Goal: Task Accomplishment & Management: Manage account settings

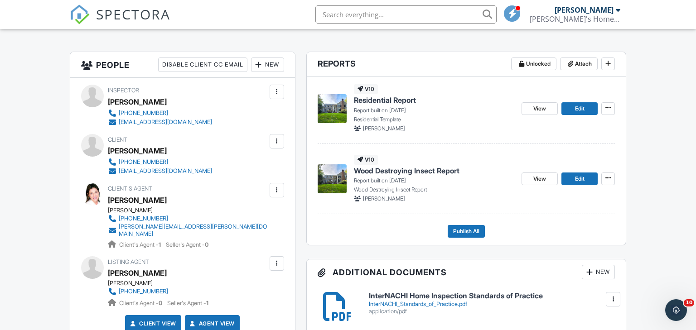
scroll to position [148, 0]
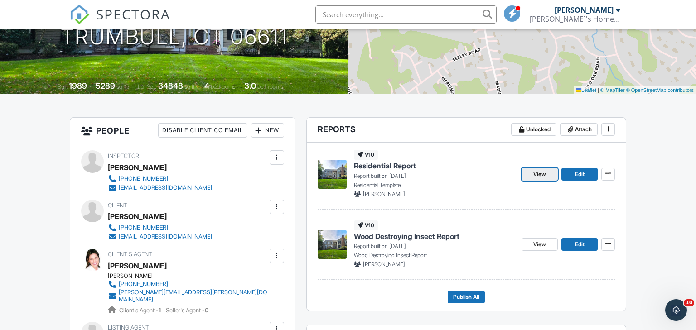
click at [536, 174] on span "View" at bounding box center [539, 174] width 13 height 9
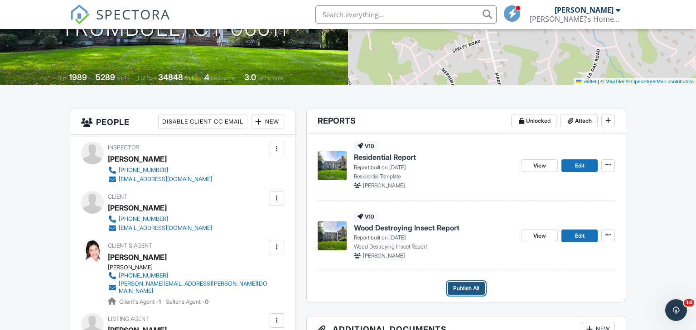
click at [461, 288] on span "Publish All" at bounding box center [466, 288] width 26 height 9
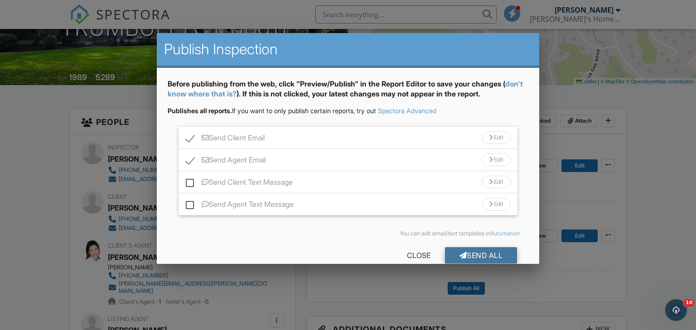
click at [480, 255] on div "Send All" at bounding box center [481, 255] width 72 height 16
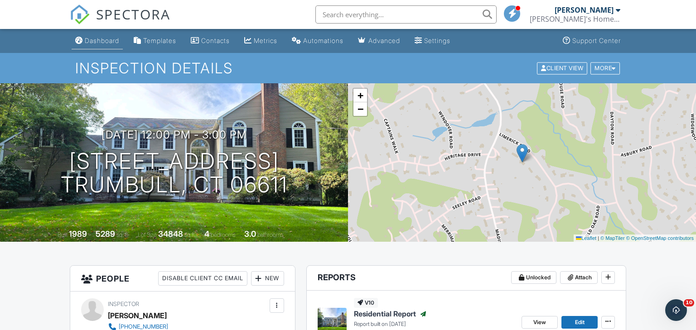
click at [115, 40] on div "Dashboard" at bounding box center [102, 41] width 34 height 8
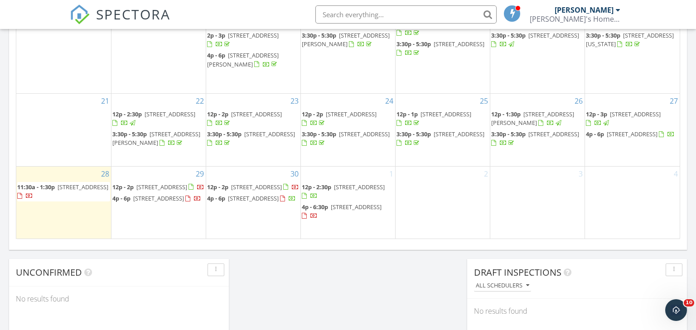
scroll to position [598, 0]
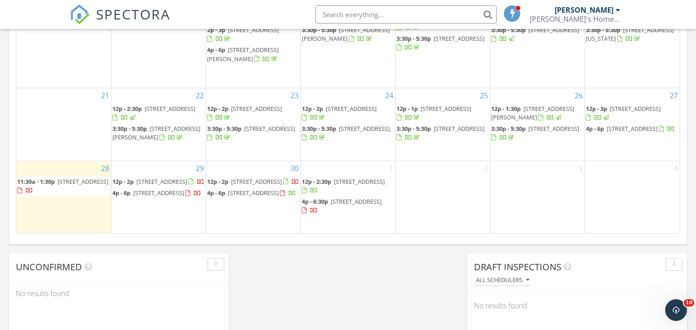
click at [626, 108] on span "67 Limerick Rd, Trumbull 06611" at bounding box center [634, 109] width 51 height 8
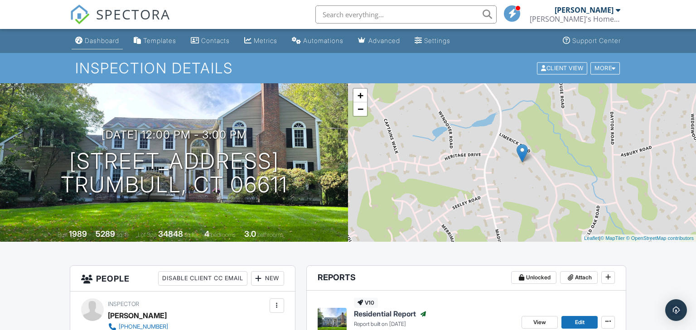
click at [105, 38] on div "Dashboard" at bounding box center [102, 41] width 34 height 8
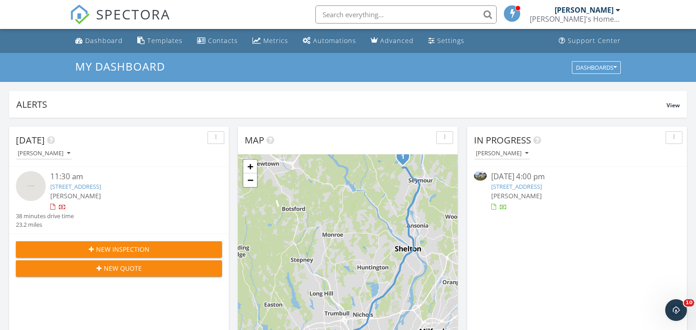
click at [518, 188] on link "241 White Birch Dr, Waterbury, CT 06708" at bounding box center [516, 186] width 51 height 8
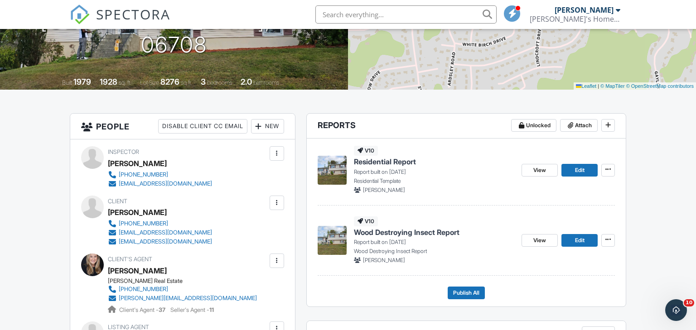
scroll to position [155, 0]
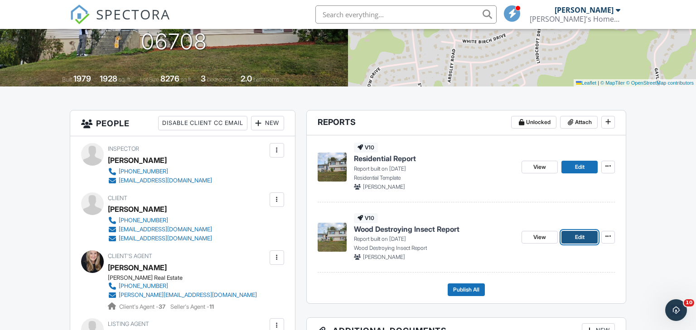
click at [570, 240] on link "Edit" at bounding box center [579, 237] width 36 height 13
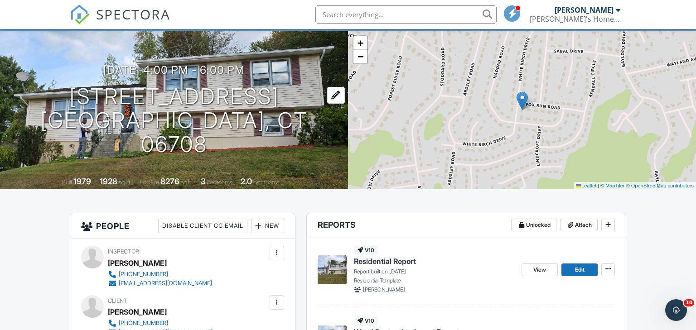
scroll to position [99, 0]
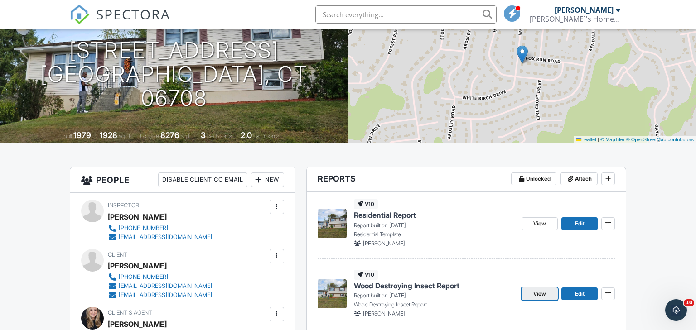
click at [543, 295] on span "View" at bounding box center [539, 293] width 13 height 9
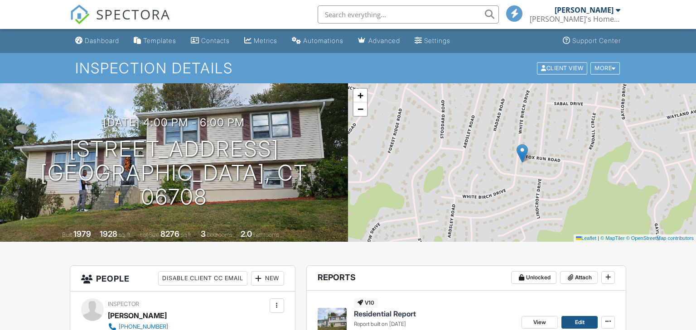
scroll to position [99, 0]
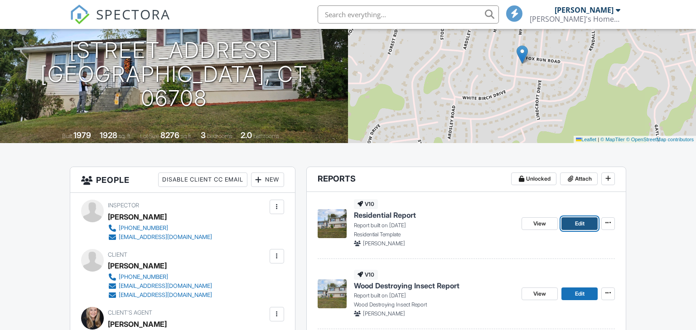
click at [578, 221] on span "Edit" at bounding box center [580, 223] width 10 height 9
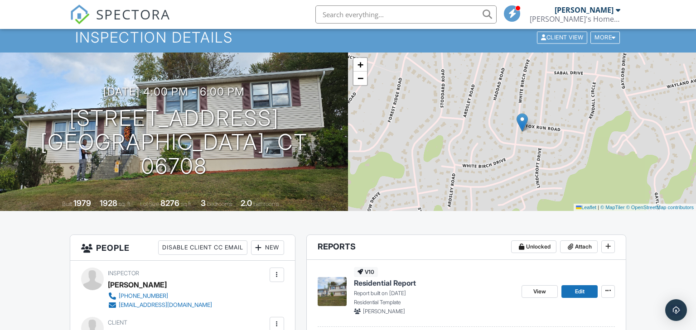
scroll to position [91, 0]
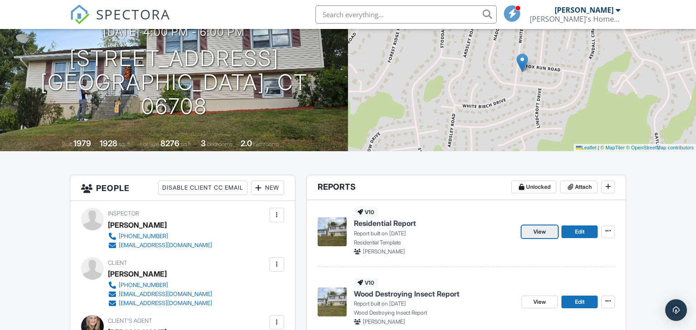
click at [543, 233] on span "View" at bounding box center [539, 231] width 13 height 9
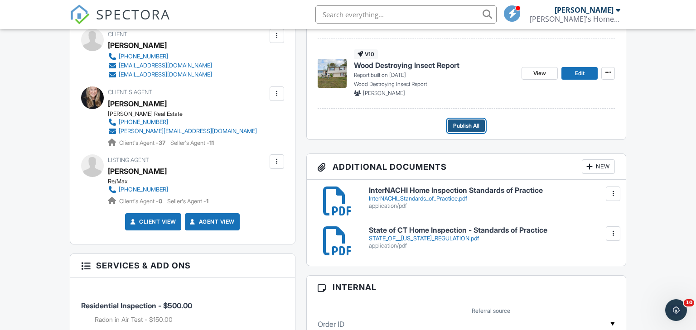
click at [468, 125] on span "Publish All" at bounding box center [466, 125] width 26 height 9
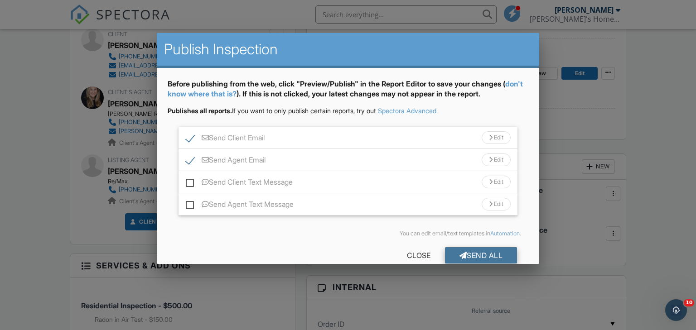
click at [490, 253] on div "Send All" at bounding box center [481, 255] width 72 height 16
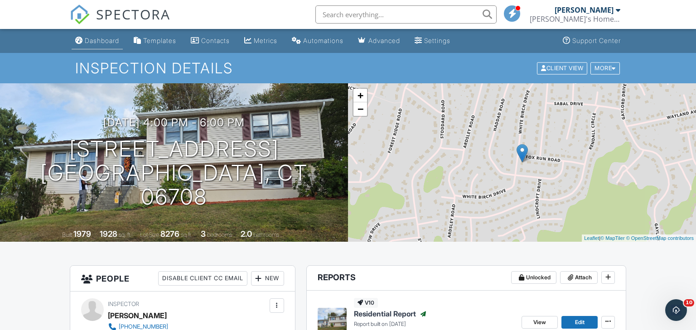
click at [100, 42] on div "Dashboard" at bounding box center [102, 41] width 34 height 8
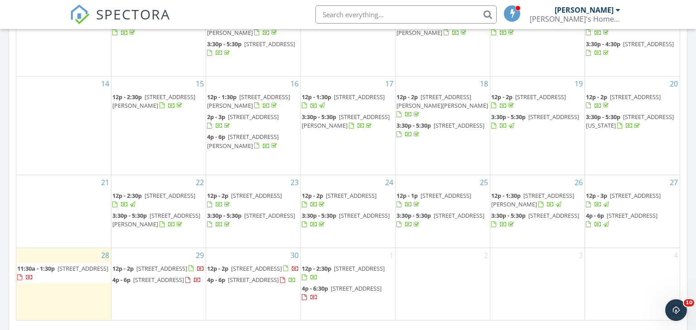
scroll to position [513, 0]
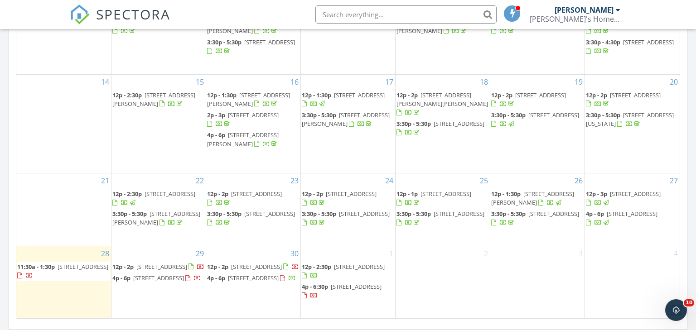
click at [622, 218] on span "[STREET_ADDRESS]" at bounding box center [631, 214] width 51 height 8
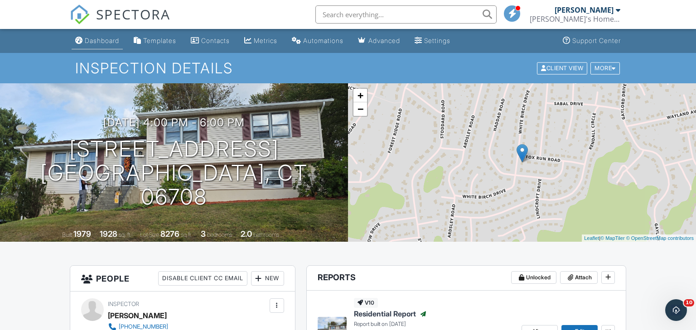
click at [106, 39] on div "Dashboard" at bounding box center [102, 41] width 34 height 8
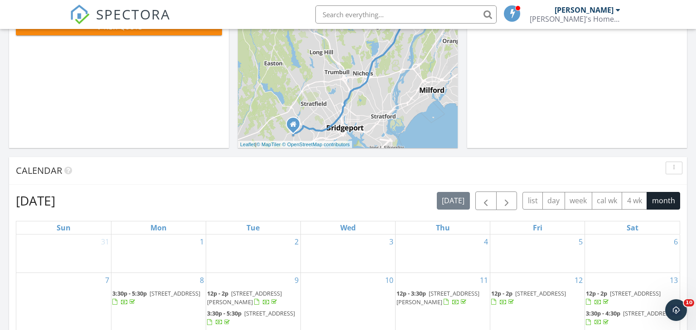
scroll to position [232, 0]
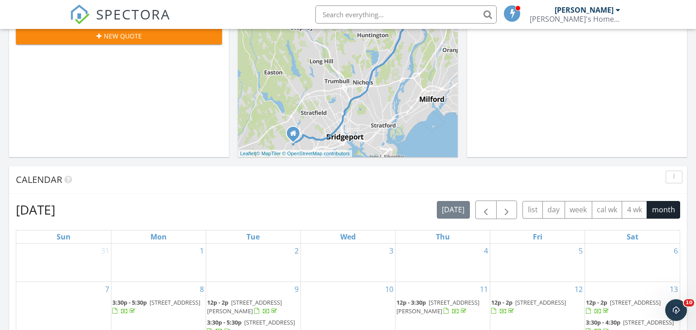
click at [617, 10] on div at bounding box center [617, 9] width 5 height 7
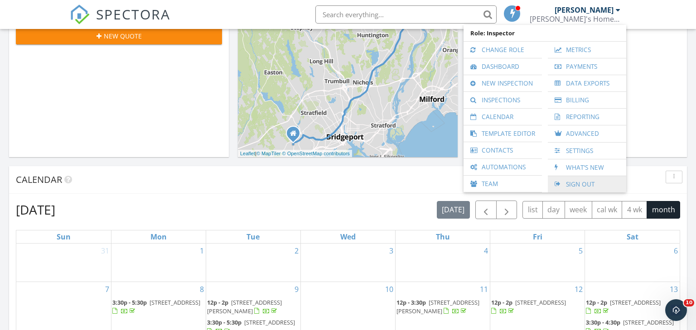
click at [595, 184] on link "Sign Out" at bounding box center [586, 184] width 69 height 16
